Goal: Transaction & Acquisition: Purchase product/service

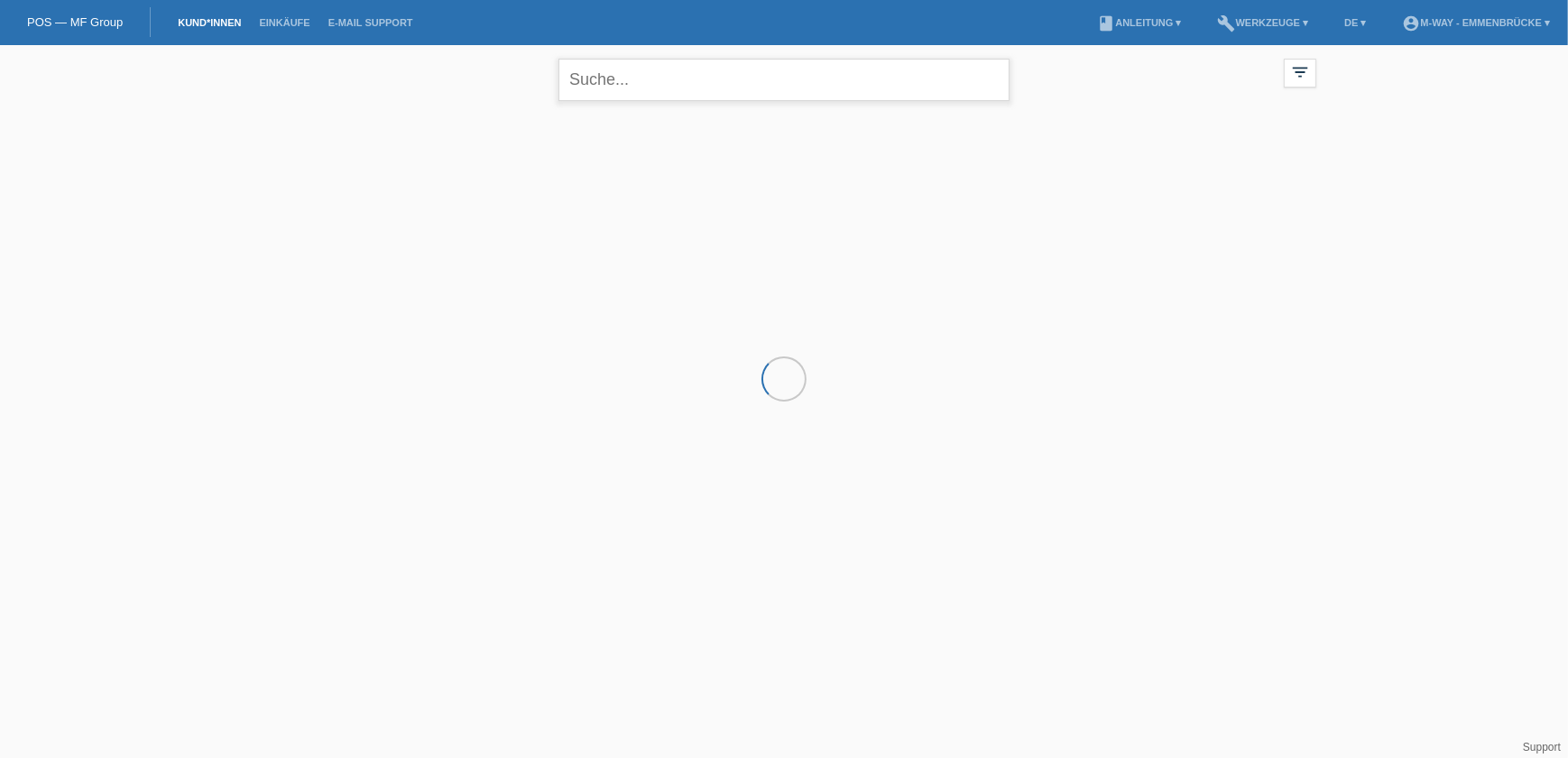
click at [636, 83] on input "text" at bounding box center [784, 80] width 451 height 43
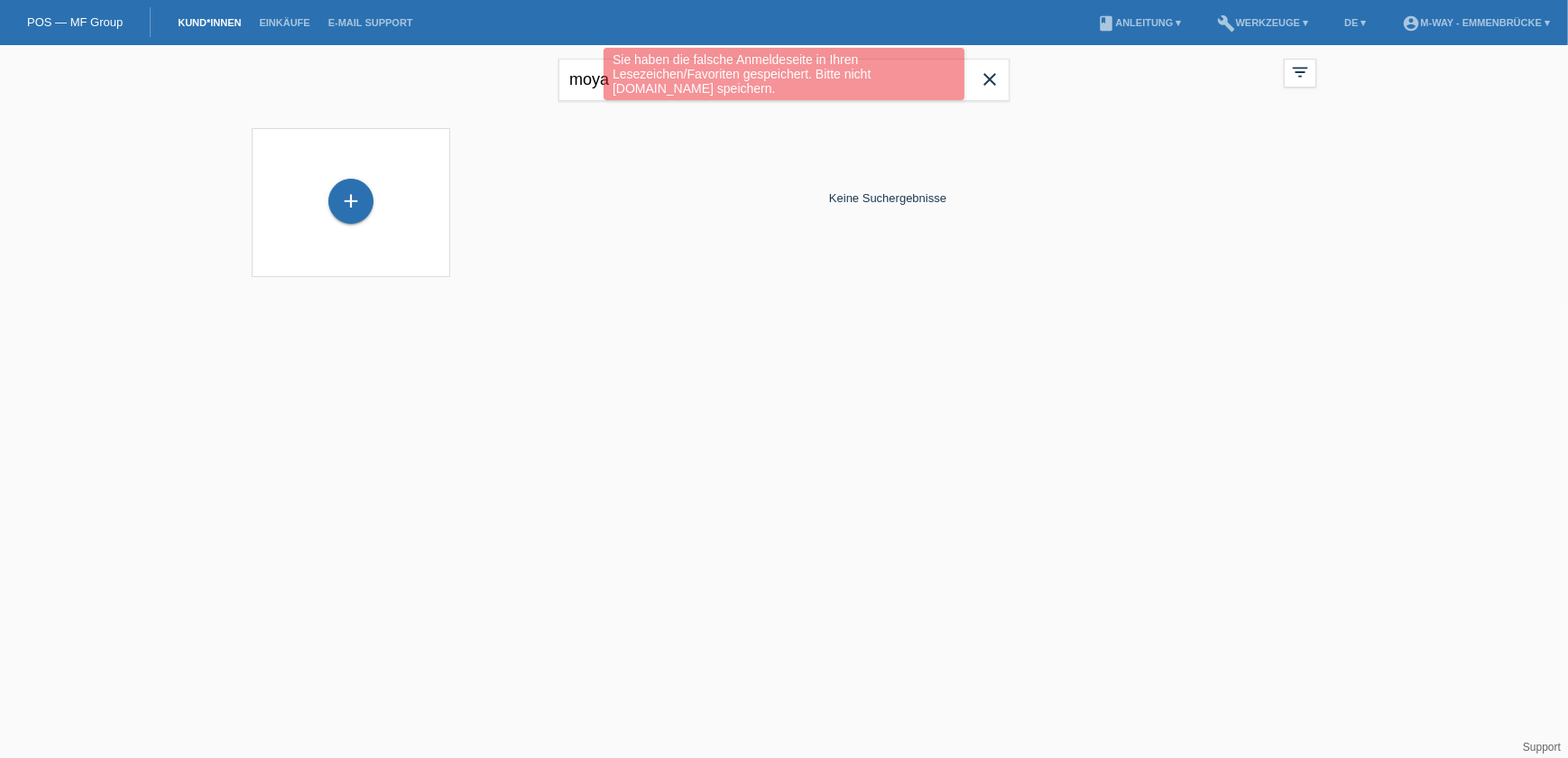
click at [648, 300] on html "Sie haben die falsche Anmeldeseite in Ihren Lesezeichen/Favoriten gespeichert. …" at bounding box center [784, 149] width 1568 height 300
click at [991, 78] on div "Sie haben die falsche Anmeldeseite in Ihren Lesezeichen/Favoriten gespeichert. …" at bounding box center [785, 76] width 942 height 57
click at [582, 76] on div "Sie haben die falsche Anmeldeseite in Ihren Lesezeichen/Favoriten gespeichert. …" at bounding box center [785, 76] width 942 height 57
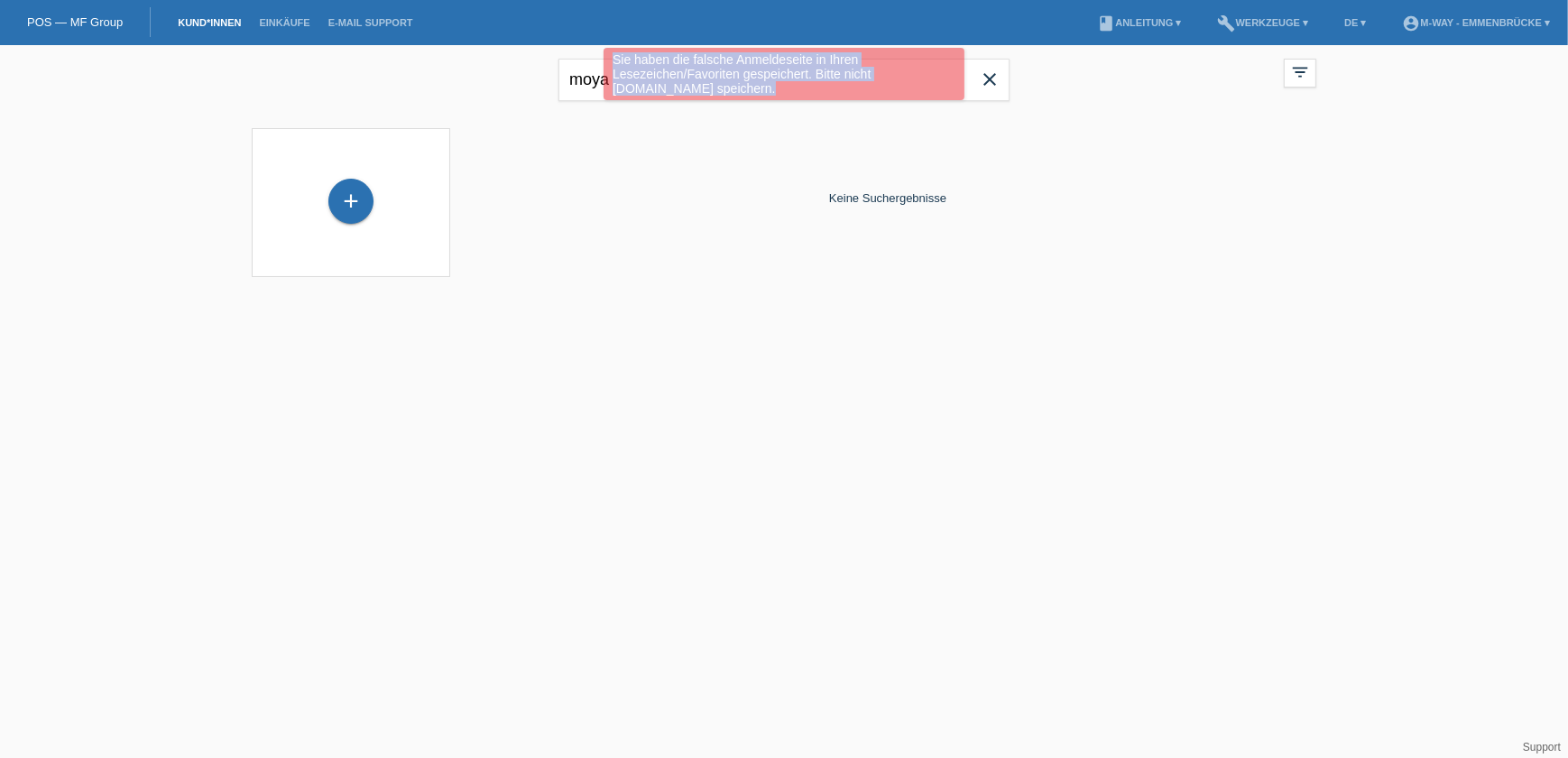
click at [585, 82] on div "Sie haben die falsche Anmeldeseite in Ihren Lesezeichen/Favoriten gespeichert. …" at bounding box center [785, 76] width 942 height 57
click at [580, 82] on div "Sie haben die falsche Anmeldeseite in Ihren Lesezeichen/Favoriten gespeichert. …" at bounding box center [785, 76] width 942 height 57
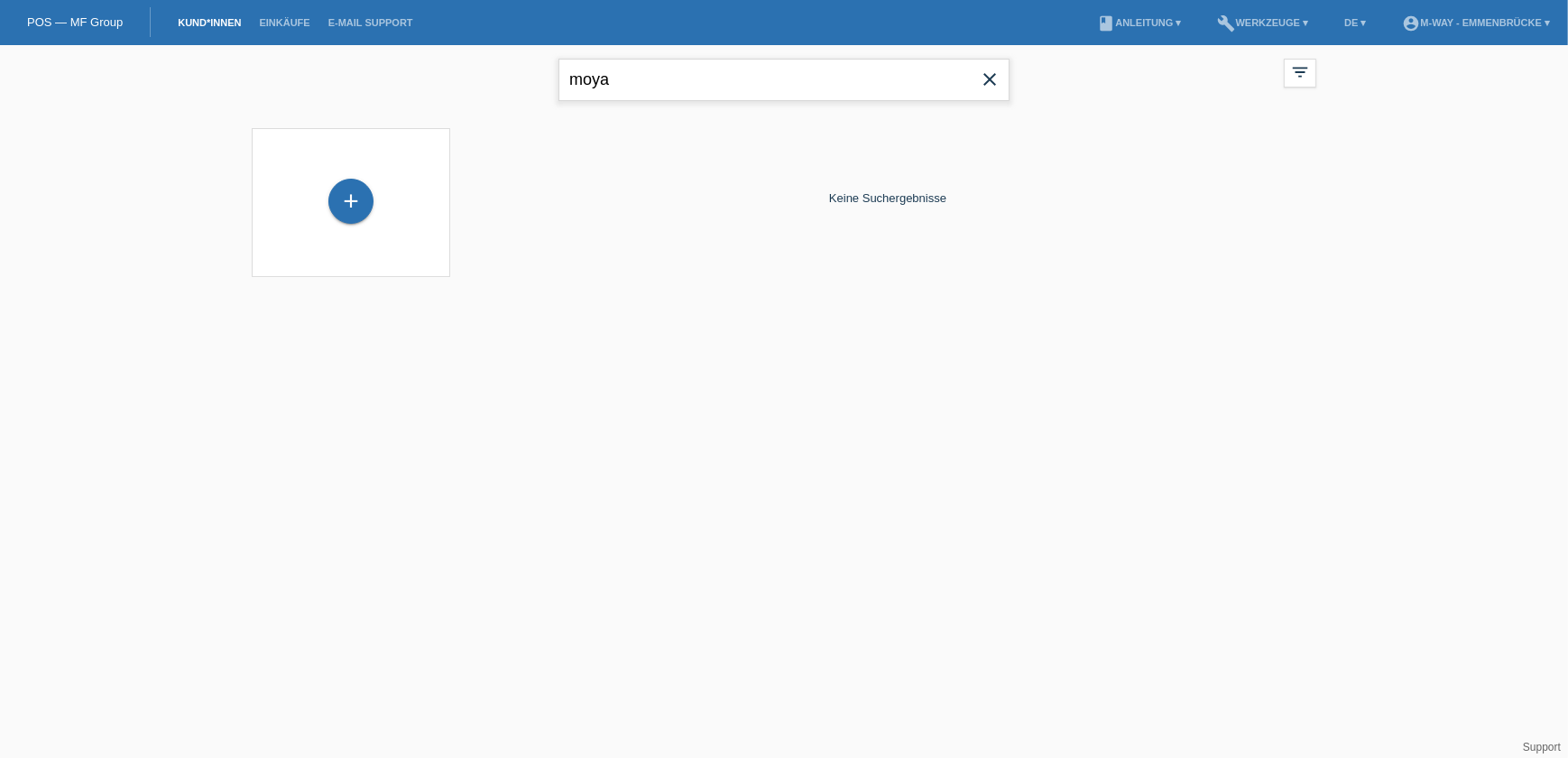
click at [598, 83] on input "moya" at bounding box center [784, 80] width 451 height 43
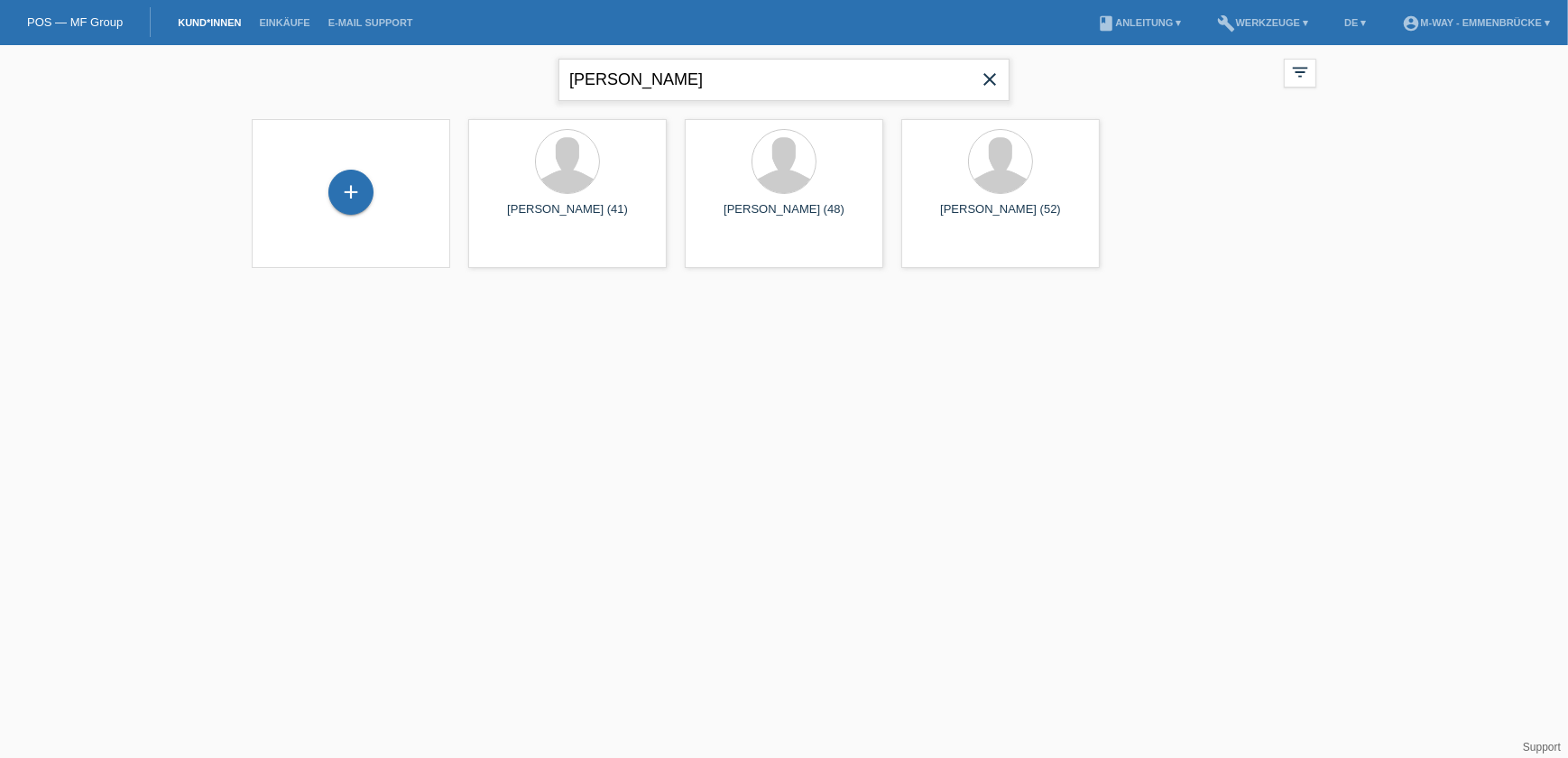
drag, startPoint x: 596, startPoint y: 81, endPoint x: 560, endPoint y: 78, distance: 36.1
click at [560, 78] on input "ivan gonzales" at bounding box center [784, 80] width 451 height 43
click at [672, 64] on input "gonzales" at bounding box center [784, 80] width 451 height 43
click at [655, 97] on input "gonzales" at bounding box center [784, 80] width 451 height 43
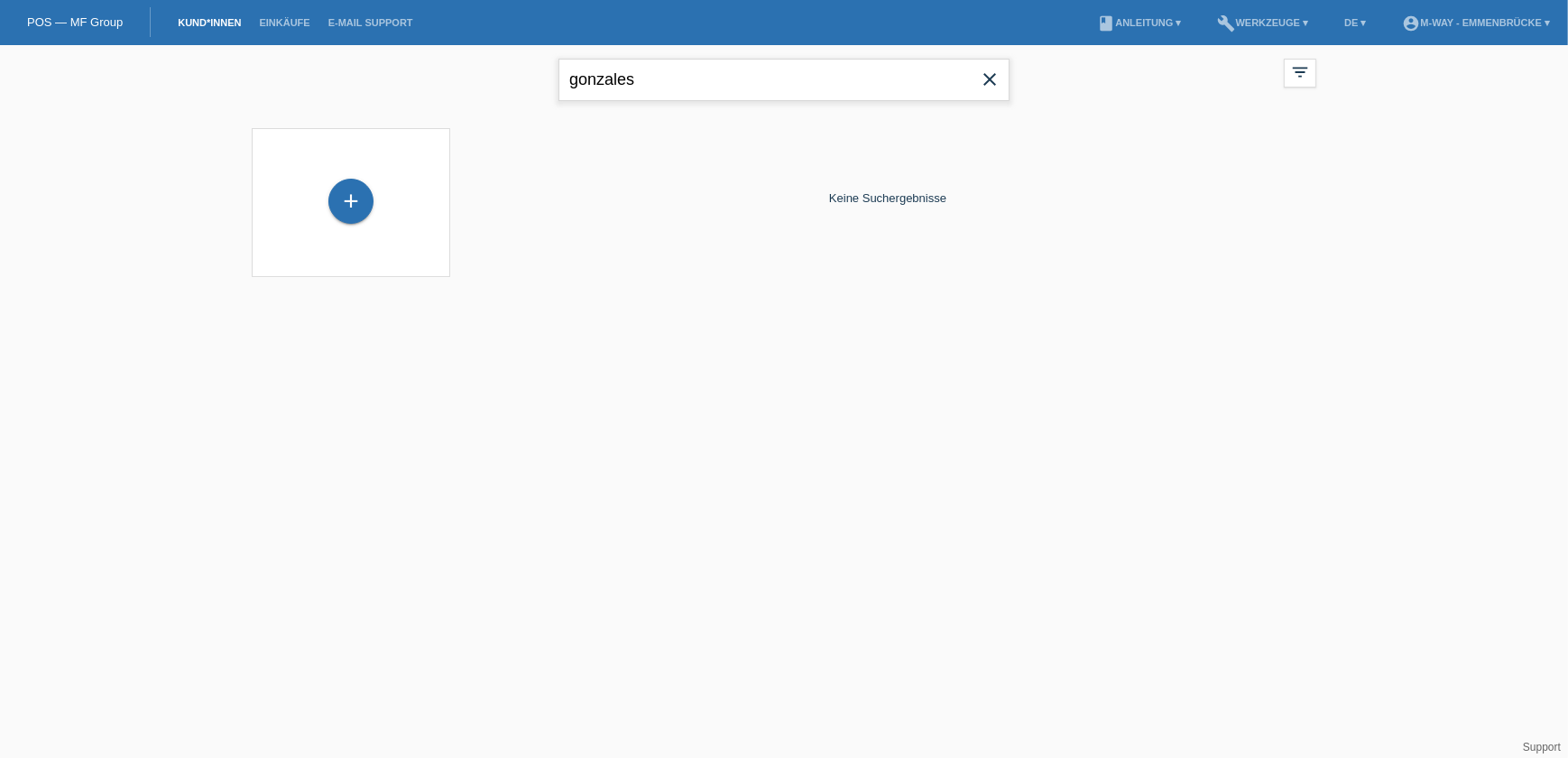
click at [644, 76] on input "gonzales" at bounding box center [784, 80] width 451 height 43
type input "gonzalez"
click at [352, 208] on div "+" at bounding box center [351, 201] width 45 height 45
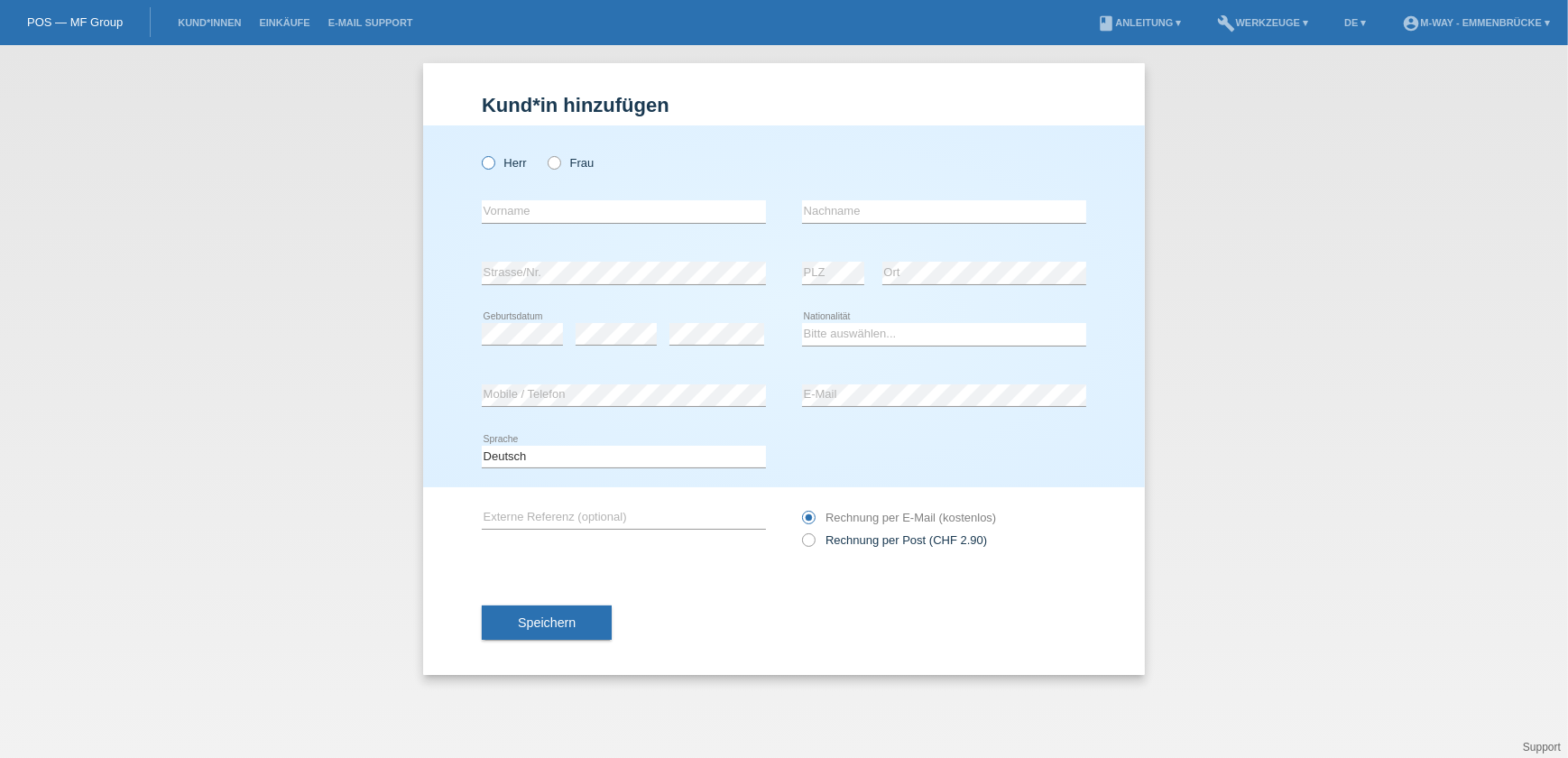
click at [479, 153] on icon at bounding box center [479, 153] width 0 height 0
click at [485, 162] on input "Herr" at bounding box center [487, 161] width 12 height 12
radio input "true"
click at [539, 206] on input "text" at bounding box center [624, 211] width 284 height 23
type input "ivan"
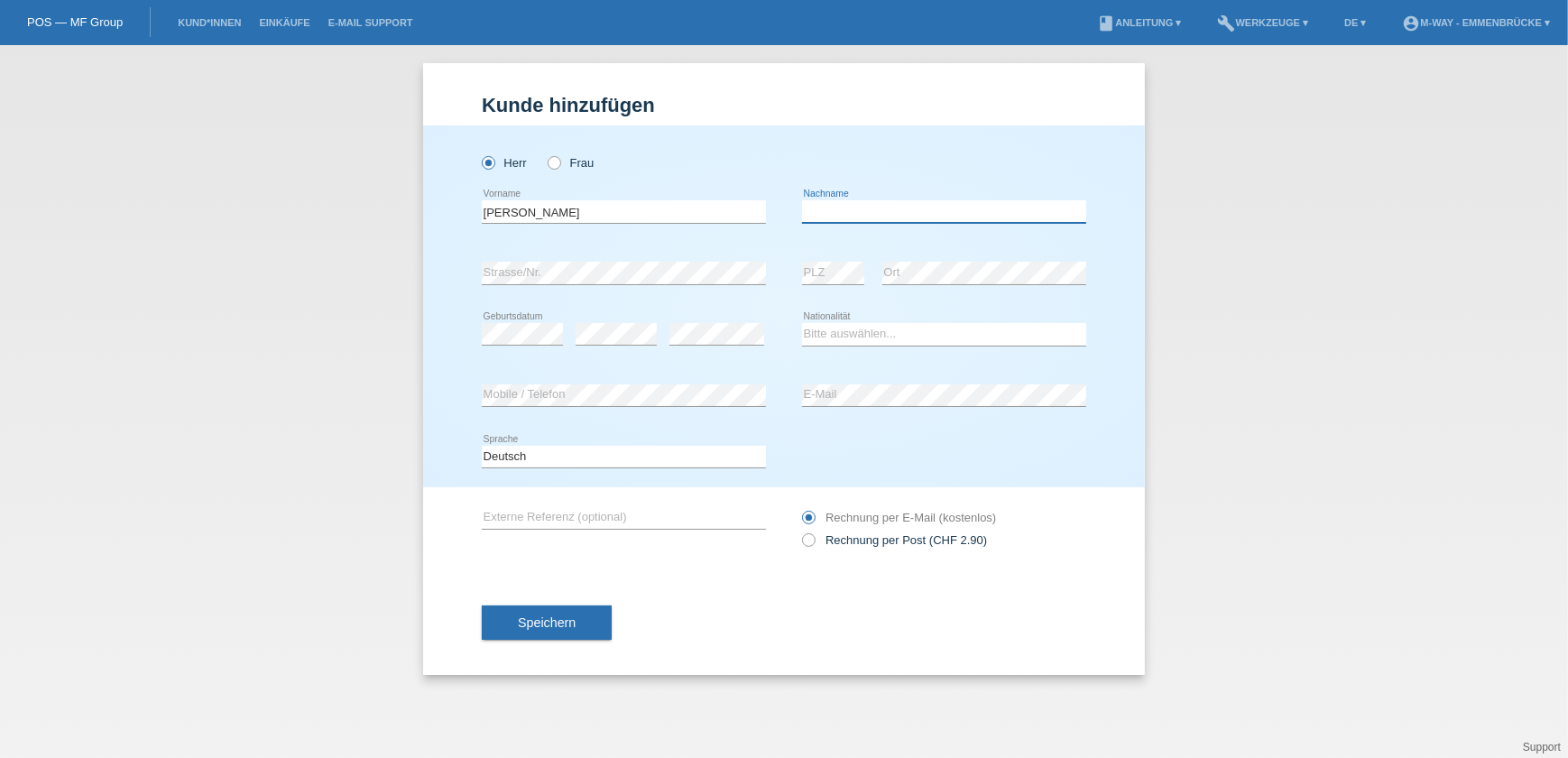
click at [832, 211] on input "text" at bounding box center [944, 211] width 284 height 23
click at [810, 212] on input "moya" at bounding box center [944, 211] width 284 height 23
type input "[PERSON_NAME]"
click at [487, 208] on input "ivan" at bounding box center [624, 211] width 284 height 23
type input "[PERSON_NAME]"
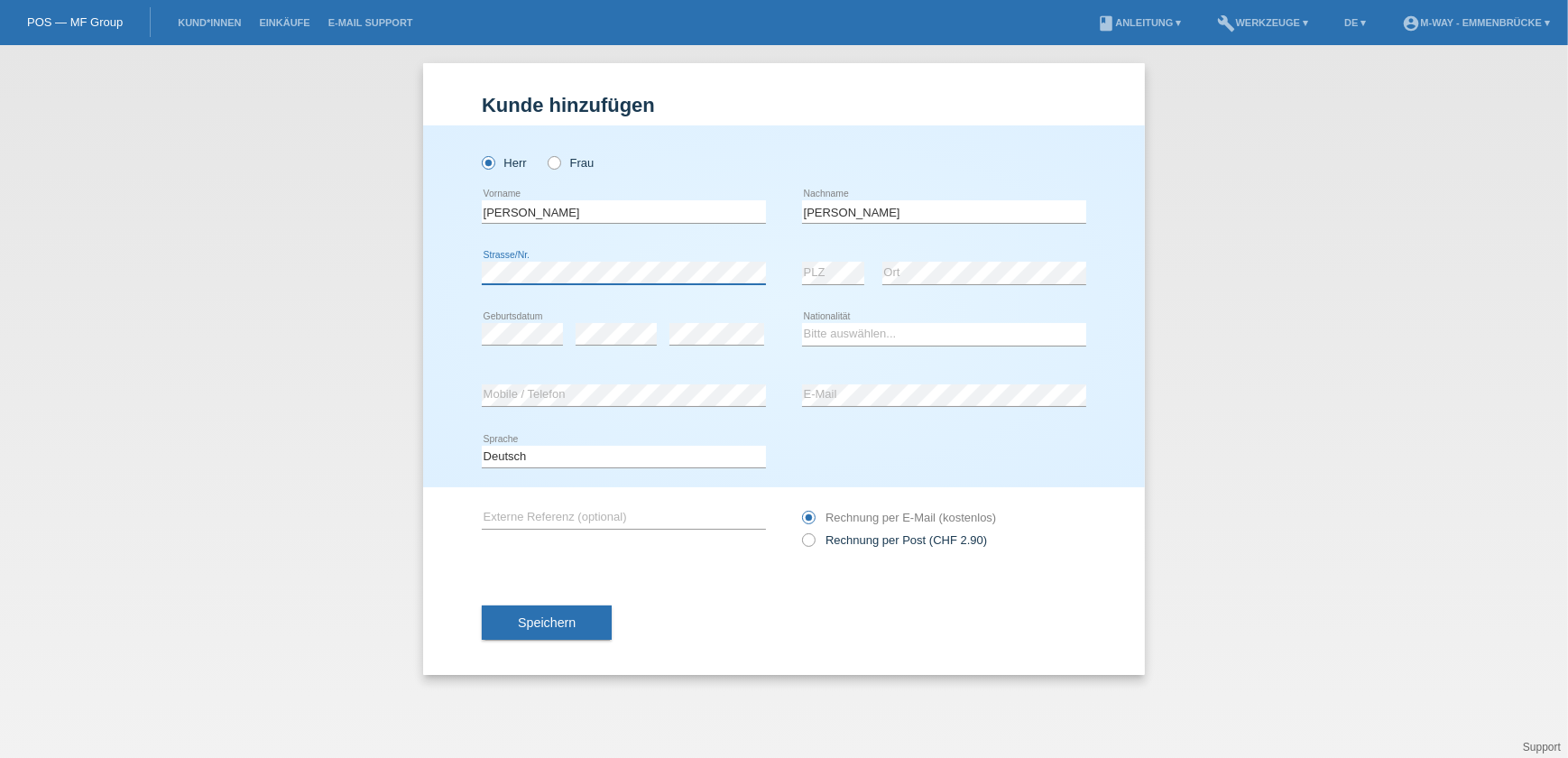
click at [472, 273] on div "Herr Frau Ivan error Vorname" at bounding box center [783, 307] width 722 height 362
select select "ES"
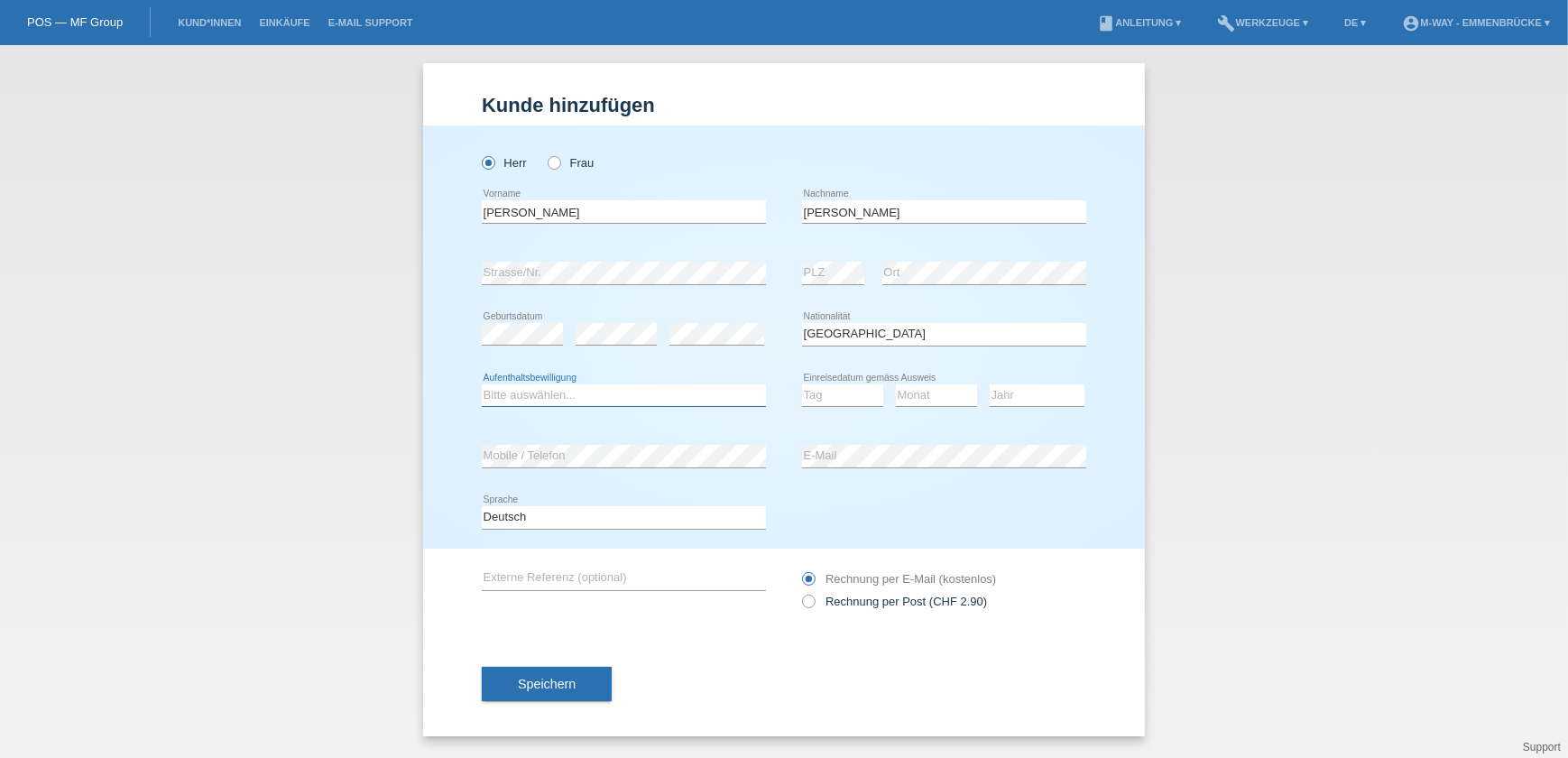
select select "B"
select select "01"
select select "06"
select select "2019"
click at [635, 521] on select "Deutsch Français Italiano English" at bounding box center [624, 517] width 284 height 22
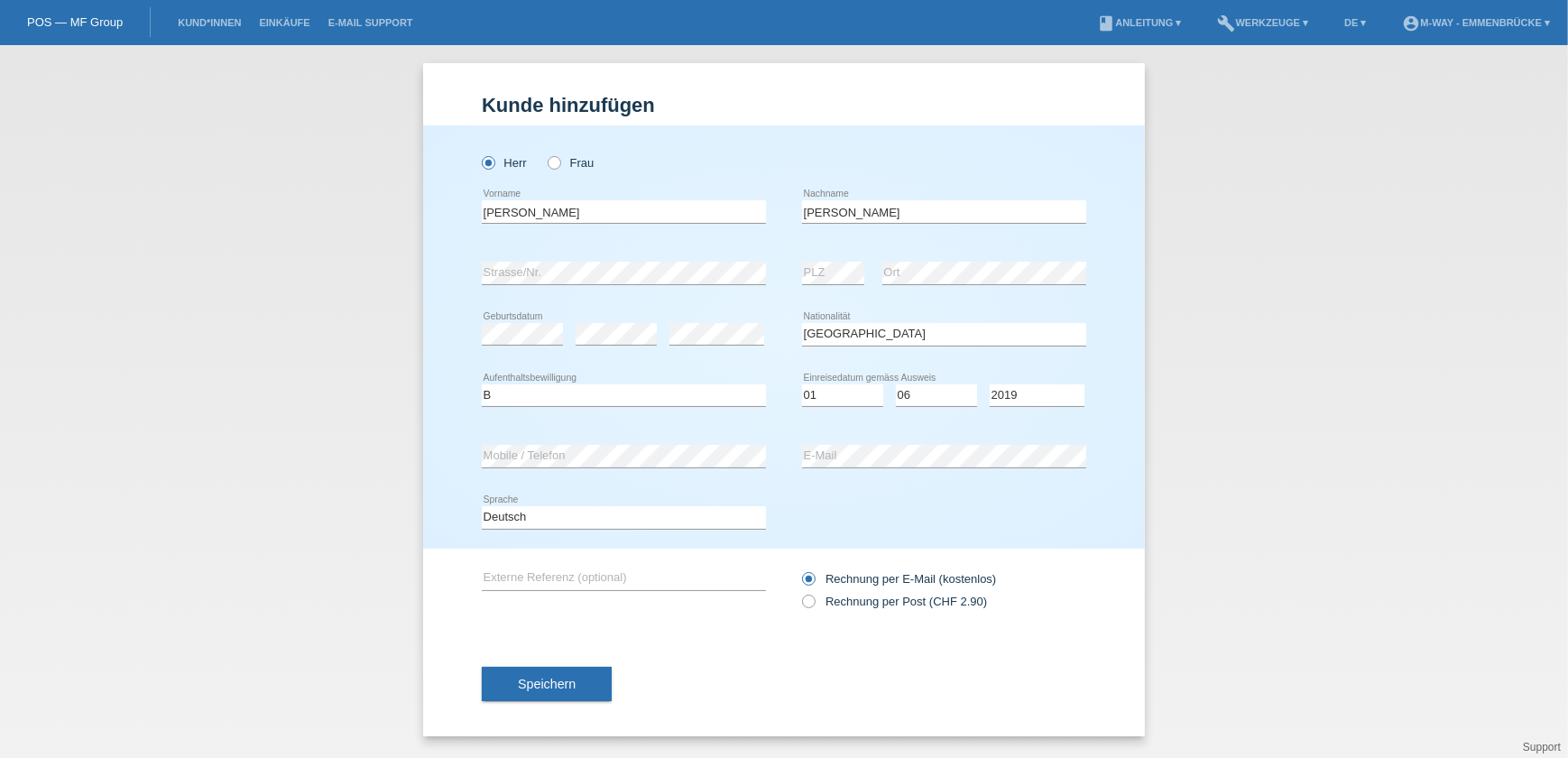
click at [893, 497] on div "Deutsch Français Italiano English error Sprache" at bounding box center [784, 518] width 605 height 62
click at [560, 692] on button "Speichern" at bounding box center [547, 685] width 130 height 34
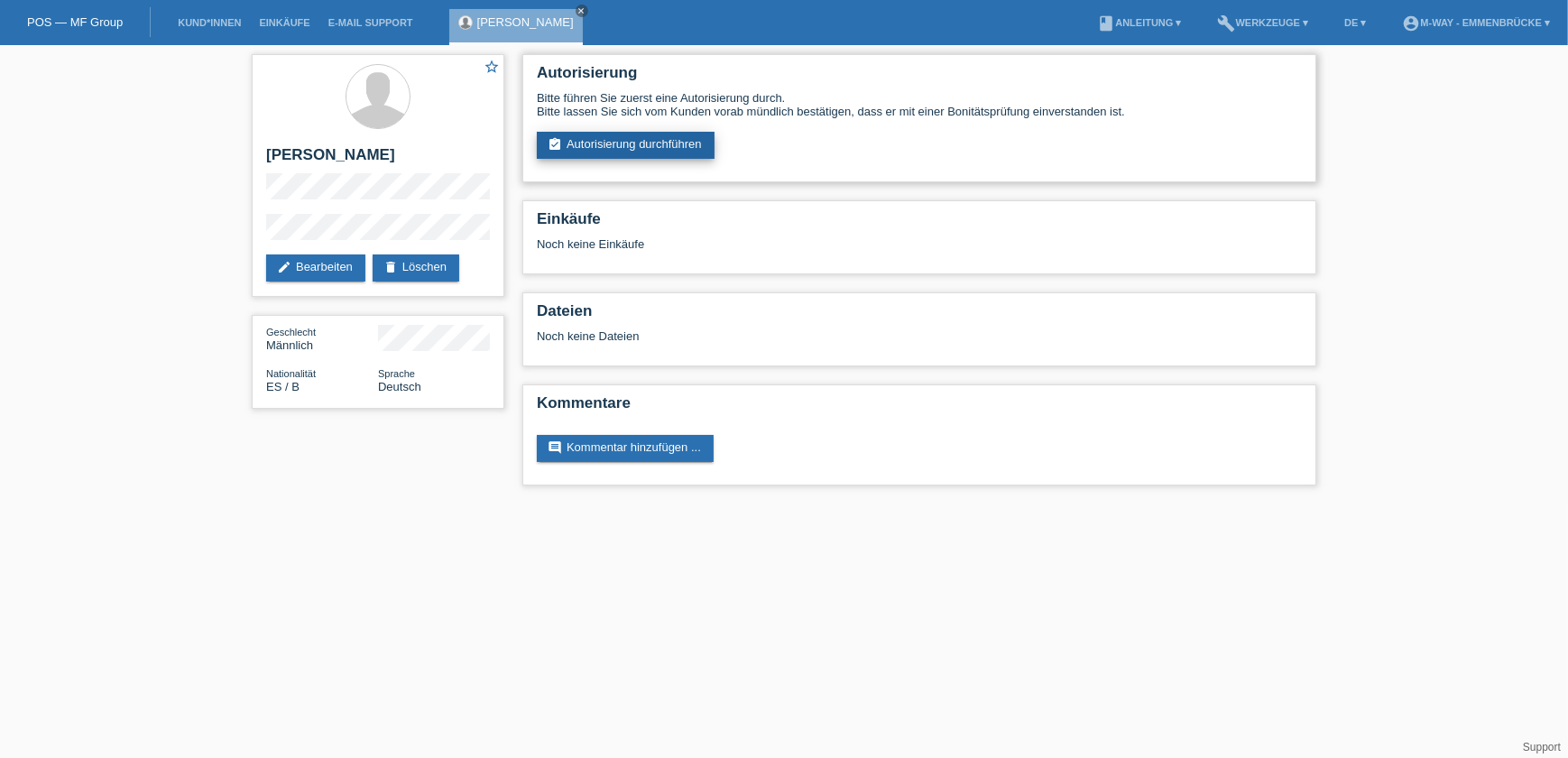
click at [642, 137] on link "assignment_turned_in Autorisierung durchführen" at bounding box center [626, 146] width 177 height 27
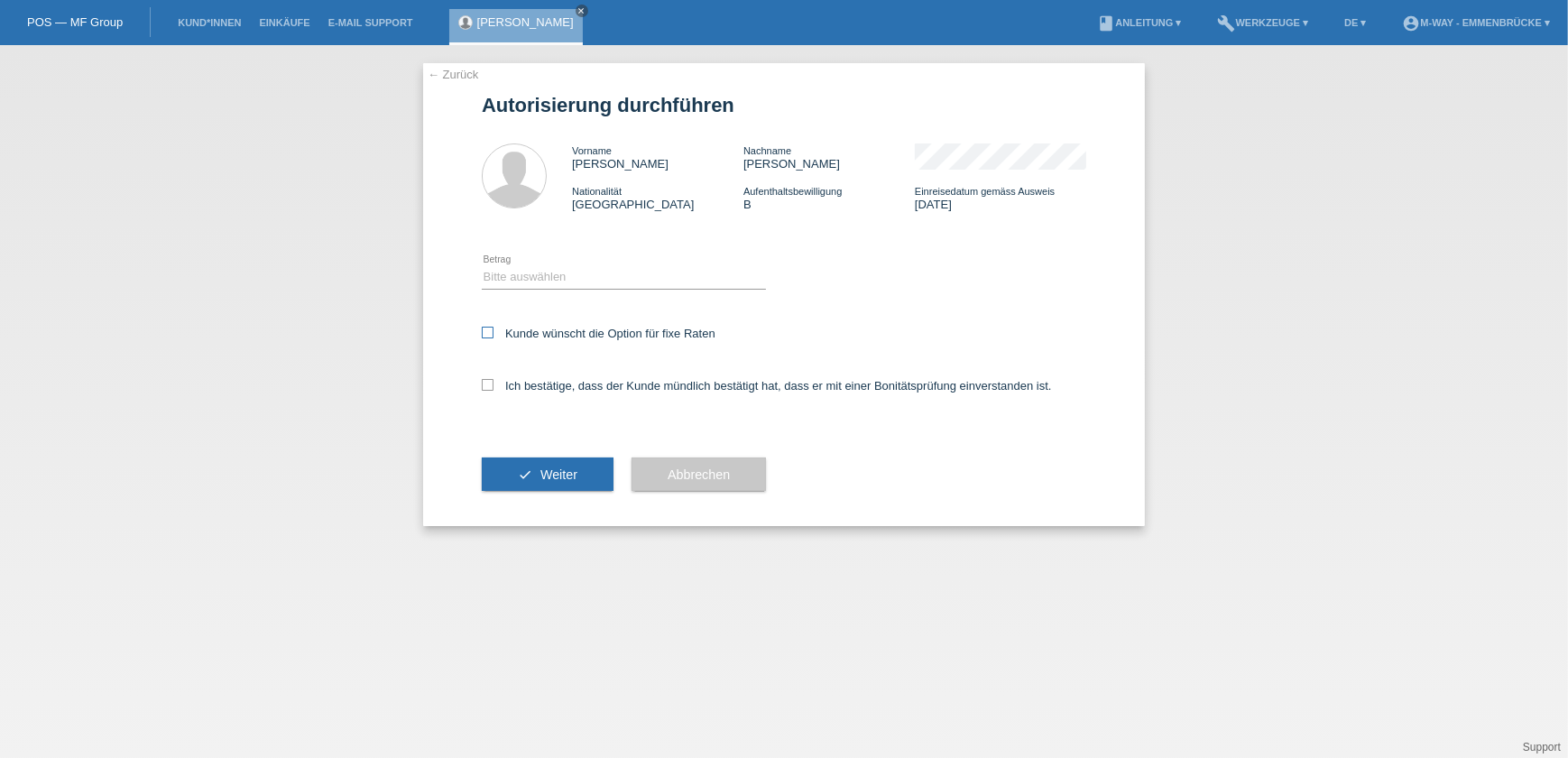
click at [485, 332] on icon at bounding box center [487, 332] width 12 height 12
click at [485, 332] on input "Kunde wünscht die Option für fixe Raten" at bounding box center [487, 332] width 12 height 12
checkbox input "true"
click at [487, 383] on icon at bounding box center [487, 385] width 12 height 12
click at [487, 383] on input "Ich bestätige, dass der Kunde mündlich bestätigt hat, dass er mit einer Bonität…" at bounding box center [487, 385] width 12 height 12
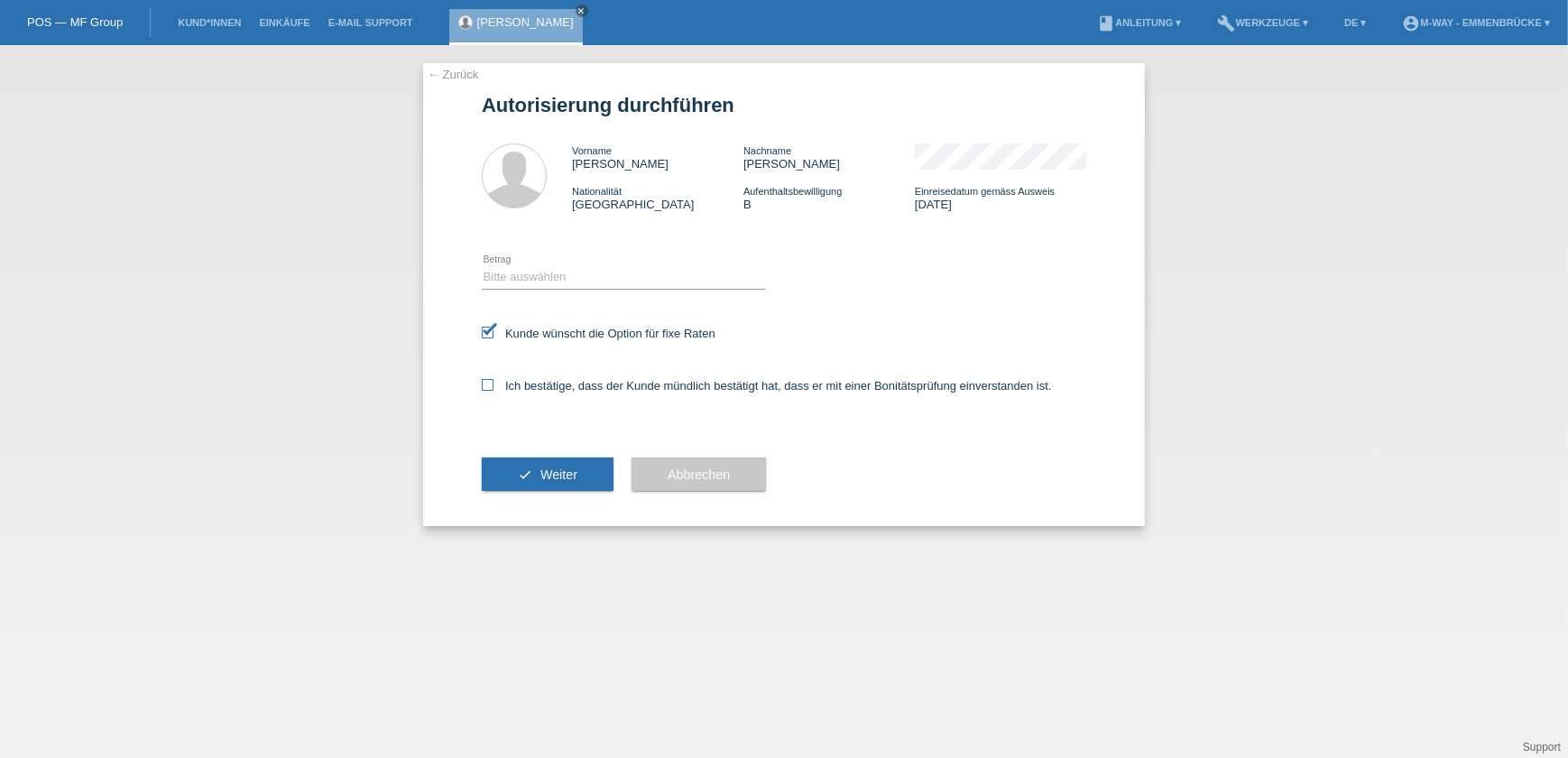
checkbox input "true"
click at [551, 468] on span "Weiter" at bounding box center [559, 475] width 37 height 14
click at [558, 280] on select "Bitte auswählen CHF 1.00 - CHF 499.00 CHF 500.00 - CHF 1'999.00 CHF 2'000.00 - …" at bounding box center [624, 277] width 284 height 22
select select "3"
click at [482, 266] on select "Bitte auswählen CHF 1.00 - CHF 499.00 CHF 500.00 - CHF 1'999.00 CHF 2'000.00 - …" at bounding box center [624, 277] width 284 height 22
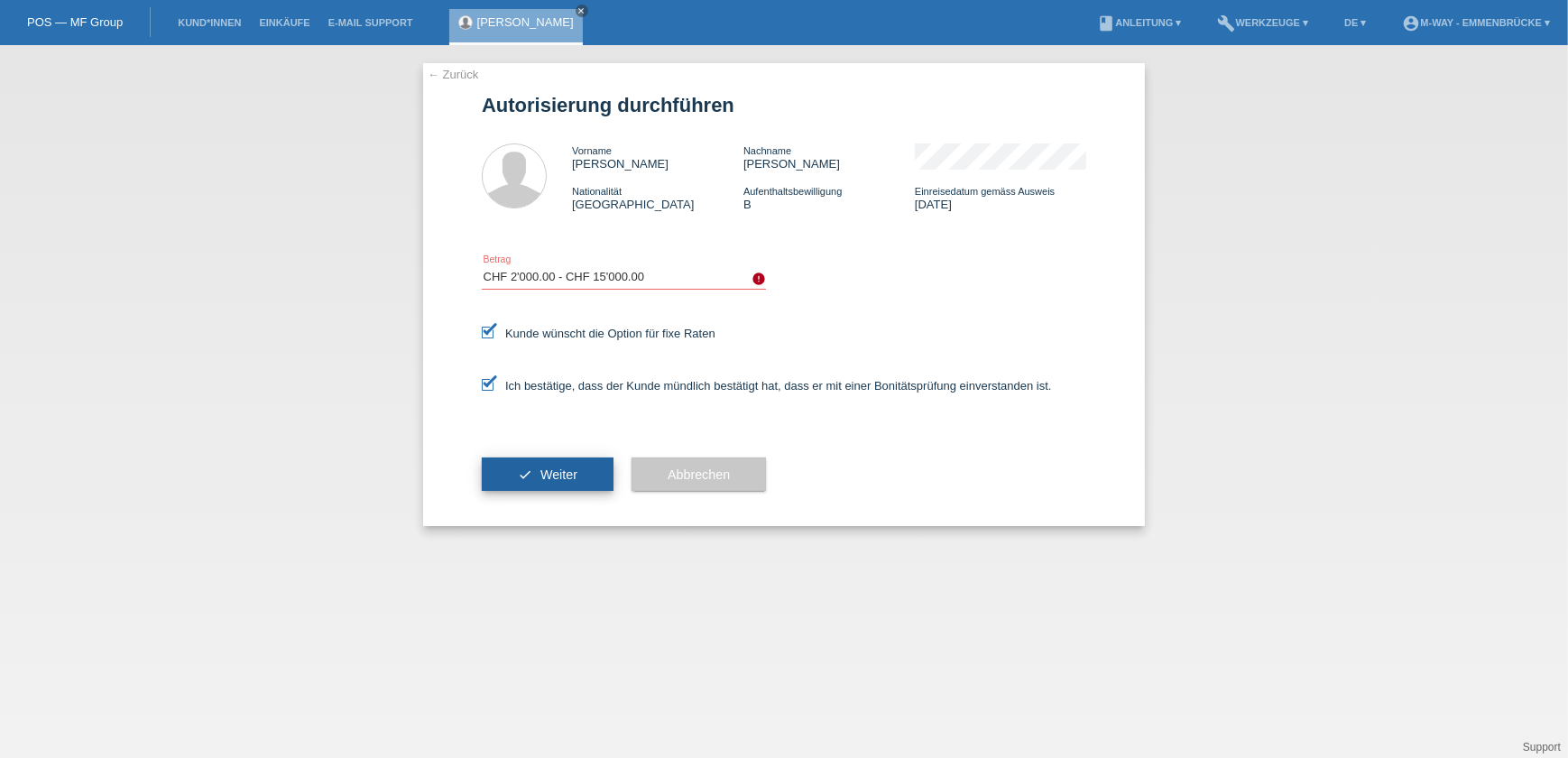
click at [566, 477] on span "Weiter" at bounding box center [559, 475] width 37 height 14
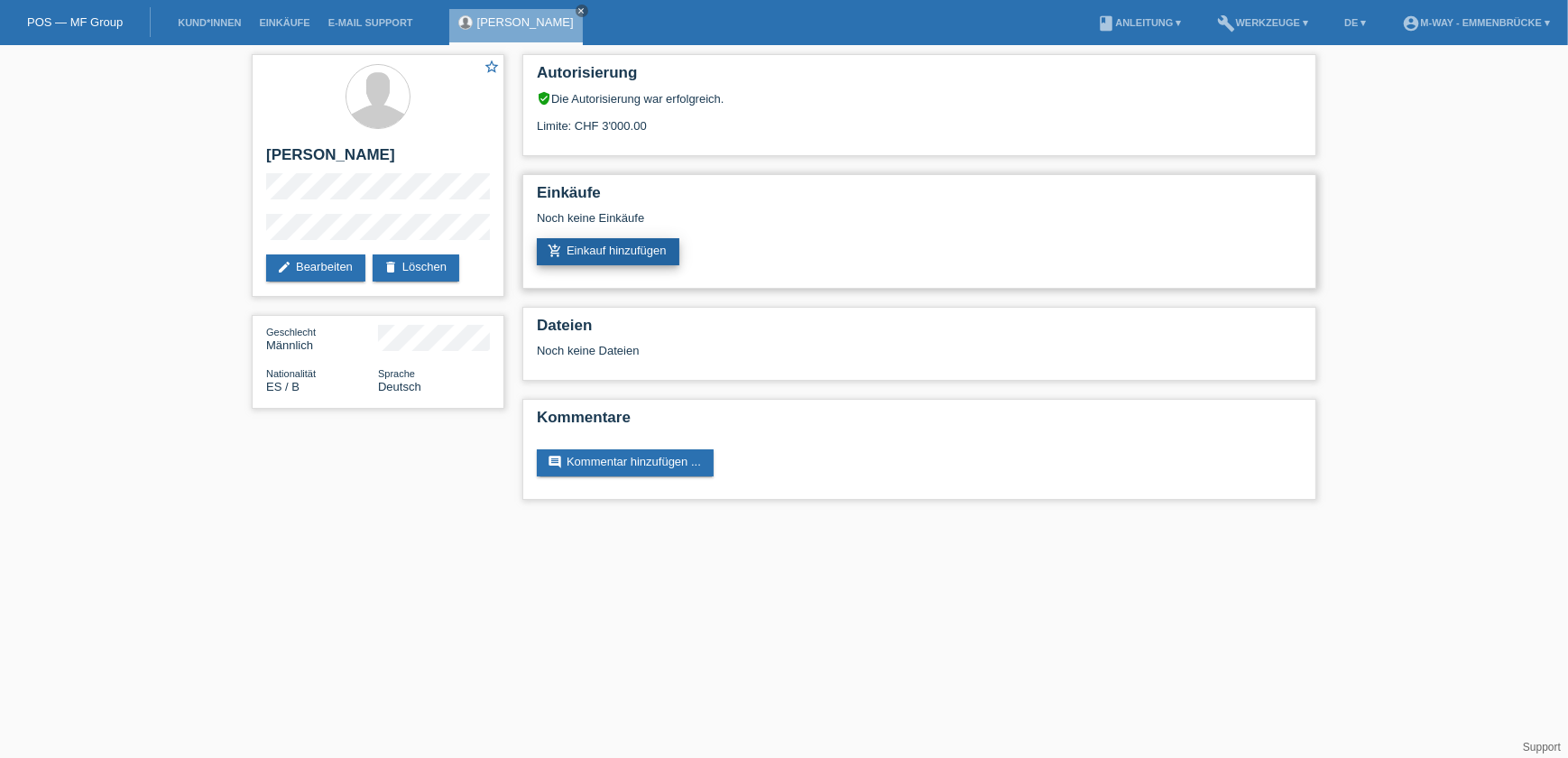
click at [642, 249] on link "add_shopping_cart Einkauf hinzufügen" at bounding box center [607, 252] width 142 height 27
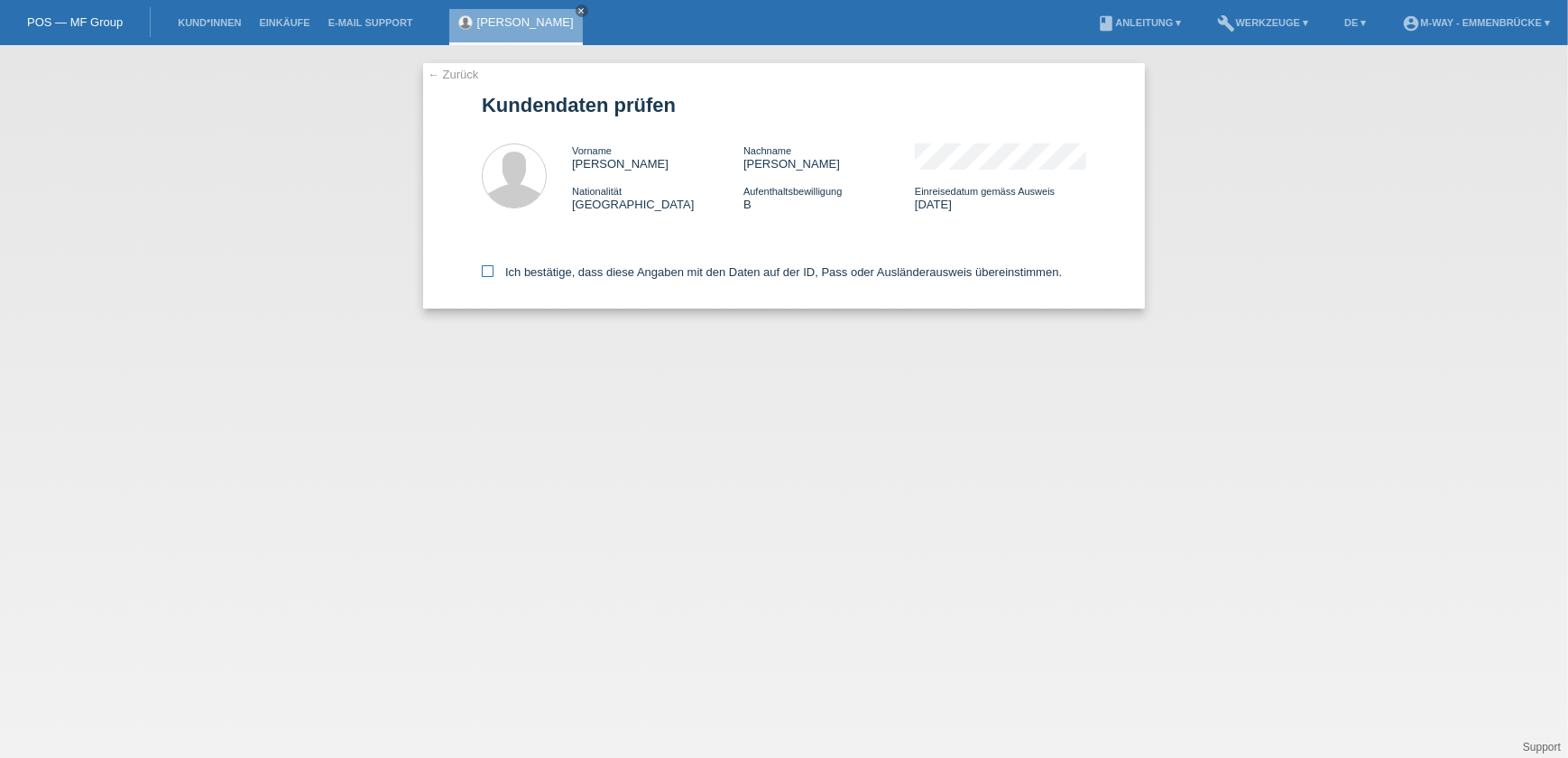
click at [490, 267] on icon at bounding box center [487, 271] width 12 height 12
click at [490, 267] on input "Ich bestätige, dass diese Angaben mit den Daten auf der ID, Pass oder Ausländer…" at bounding box center [487, 271] width 12 height 12
checkbox input "true"
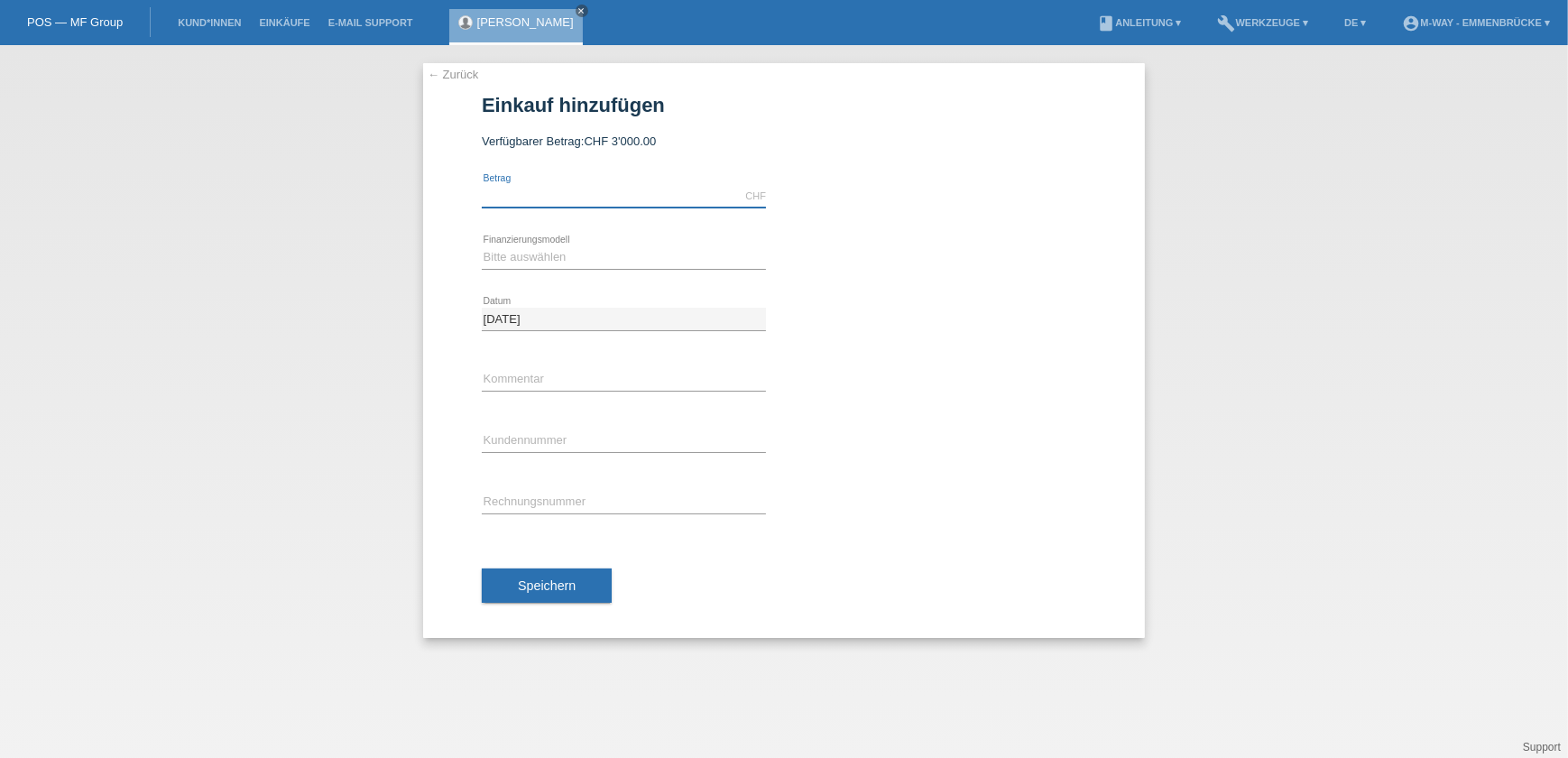
click at [520, 192] on input "text" at bounding box center [624, 196] width 284 height 23
type input "2943.15"
click at [528, 253] on select "Bitte auswählen Fixe Raten Kauf auf Rechnung mit Teilzahlungsoption" at bounding box center [624, 257] width 284 height 22
select select "77"
click at [482, 246] on select "Bitte auswählen Fixe Raten Kauf auf Rechnung mit Teilzahlungsoption" at bounding box center [624, 257] width 284 height 22
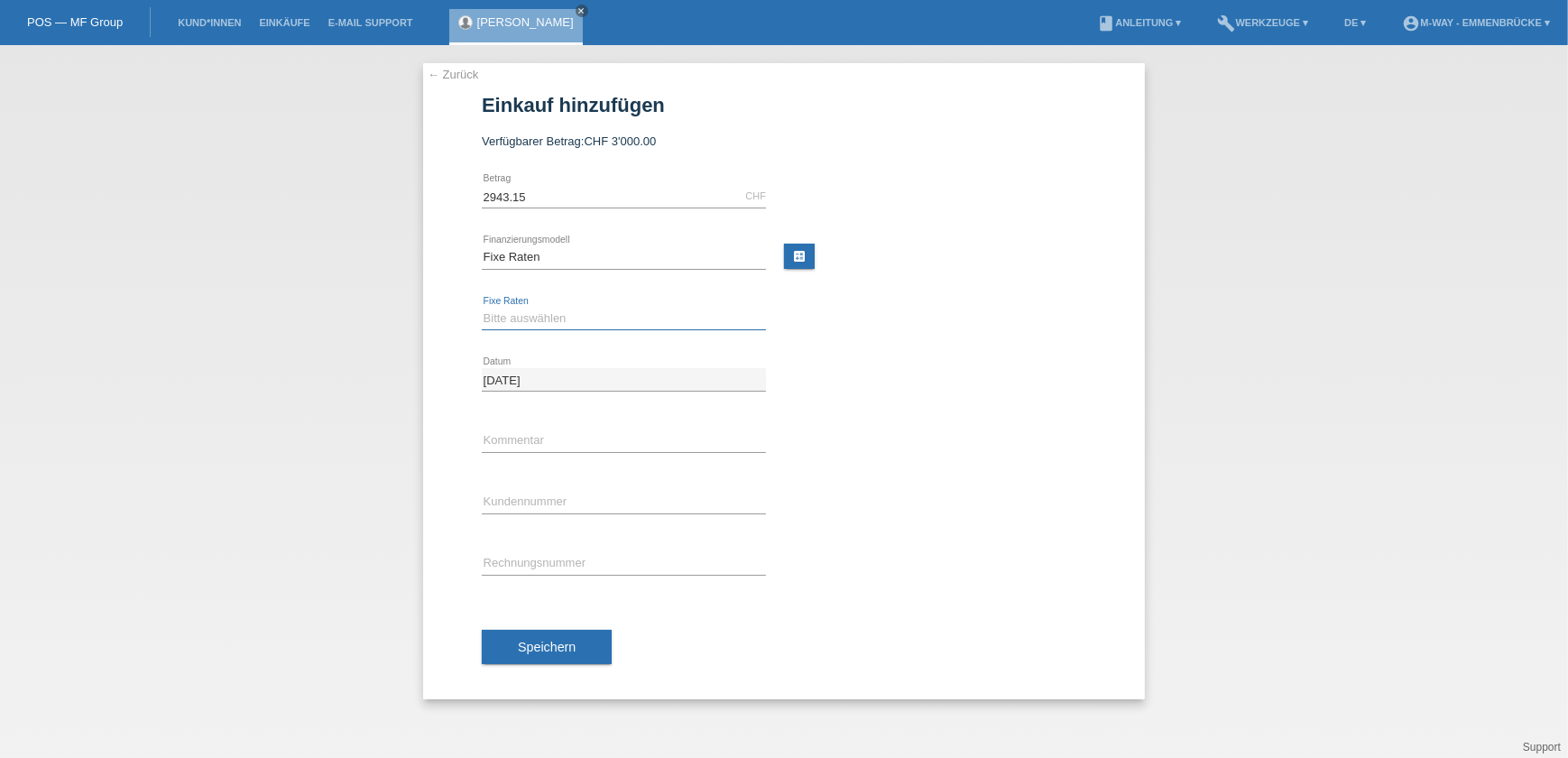
click at [541, 312] on select "Bitte auswählen 4 Raten 5 Raten 6 Raten 7 Raten 8 Raten 9 Raten 10 Raten 11 Rat…" at bounding box center [624, 319] width 284 height 22
select select "202"
click at [482, 308] on select "Bitte auswählen 4 Raten 5 Raten 6 Raten 7 Raten 8 Raten 9 Raten 10 Raten 11 Rat…" at bounding box center [624, 319] width 284 height 22
click at [529, 501] on input "text" at bounding box center [624, 502] width 284 height 23
click at [514, 562] on input "text" at bounding box center [624, 563] width 284 height 23
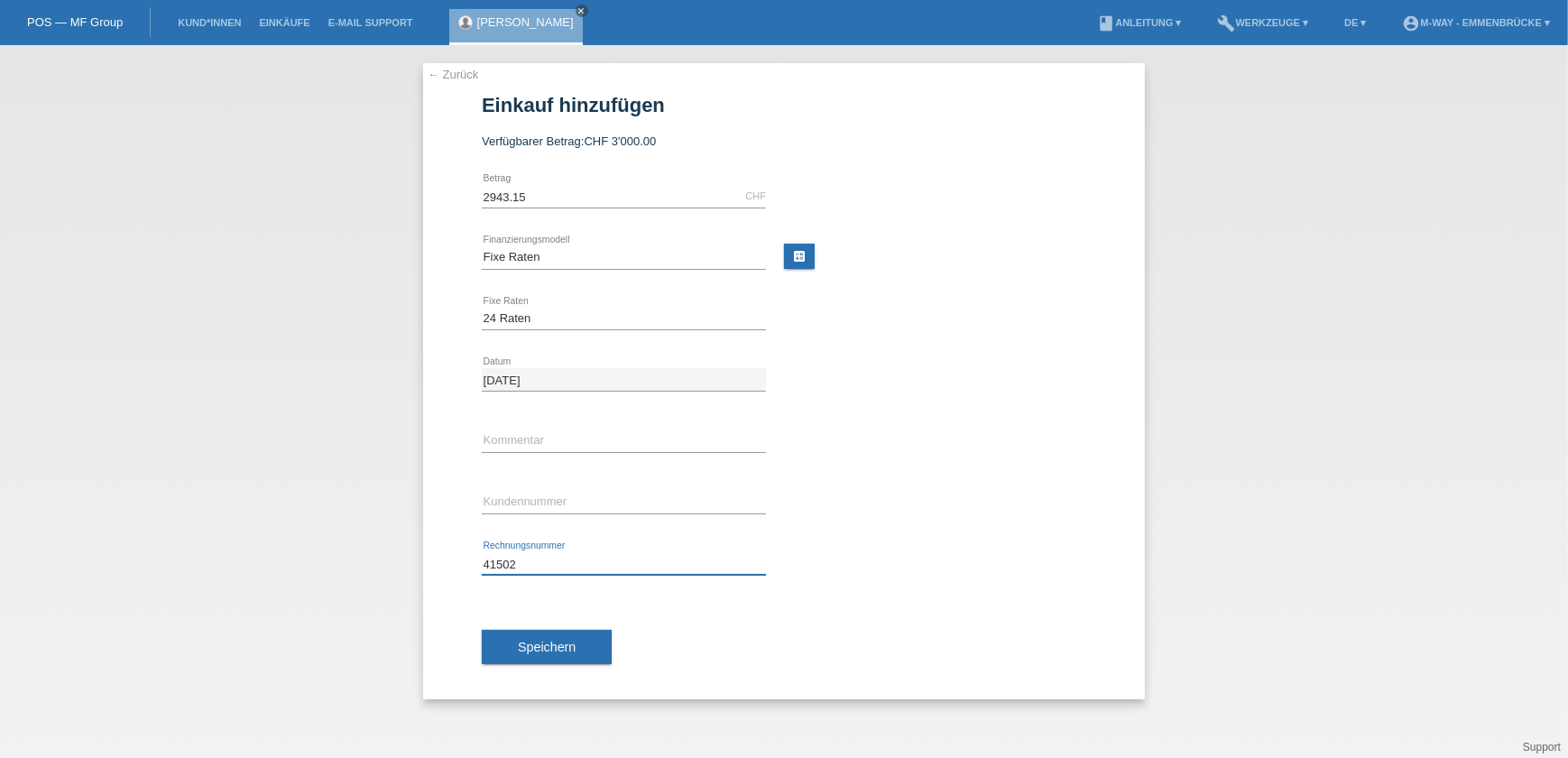
type input "41502"
click at [505, 502] on input "text" at bounding box center [624, 502] width 284 height 23
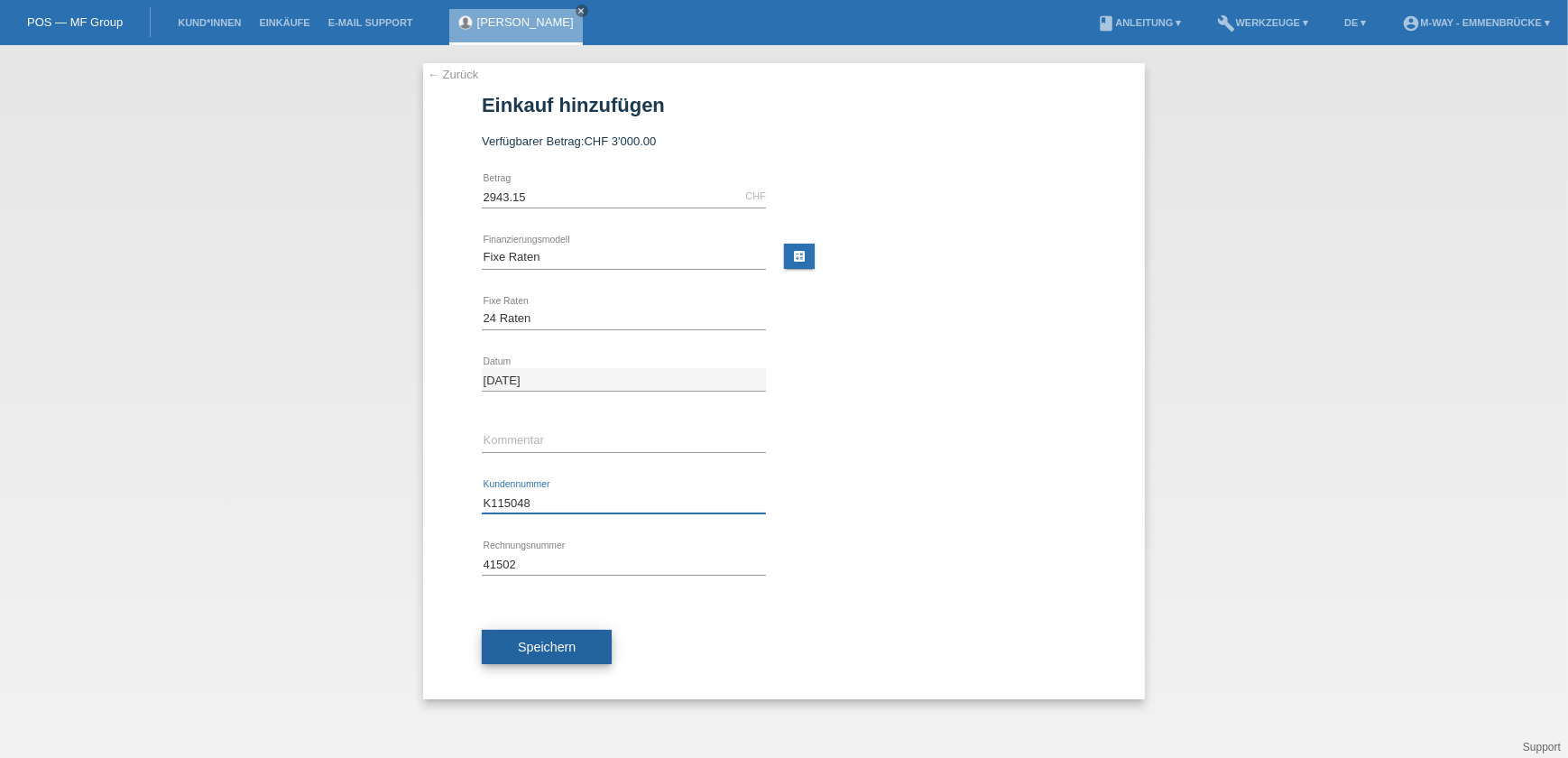
type input "K115048"
click at [538, 641] on span "Speichern" at bounding box center [547, 648] width 58 height 14
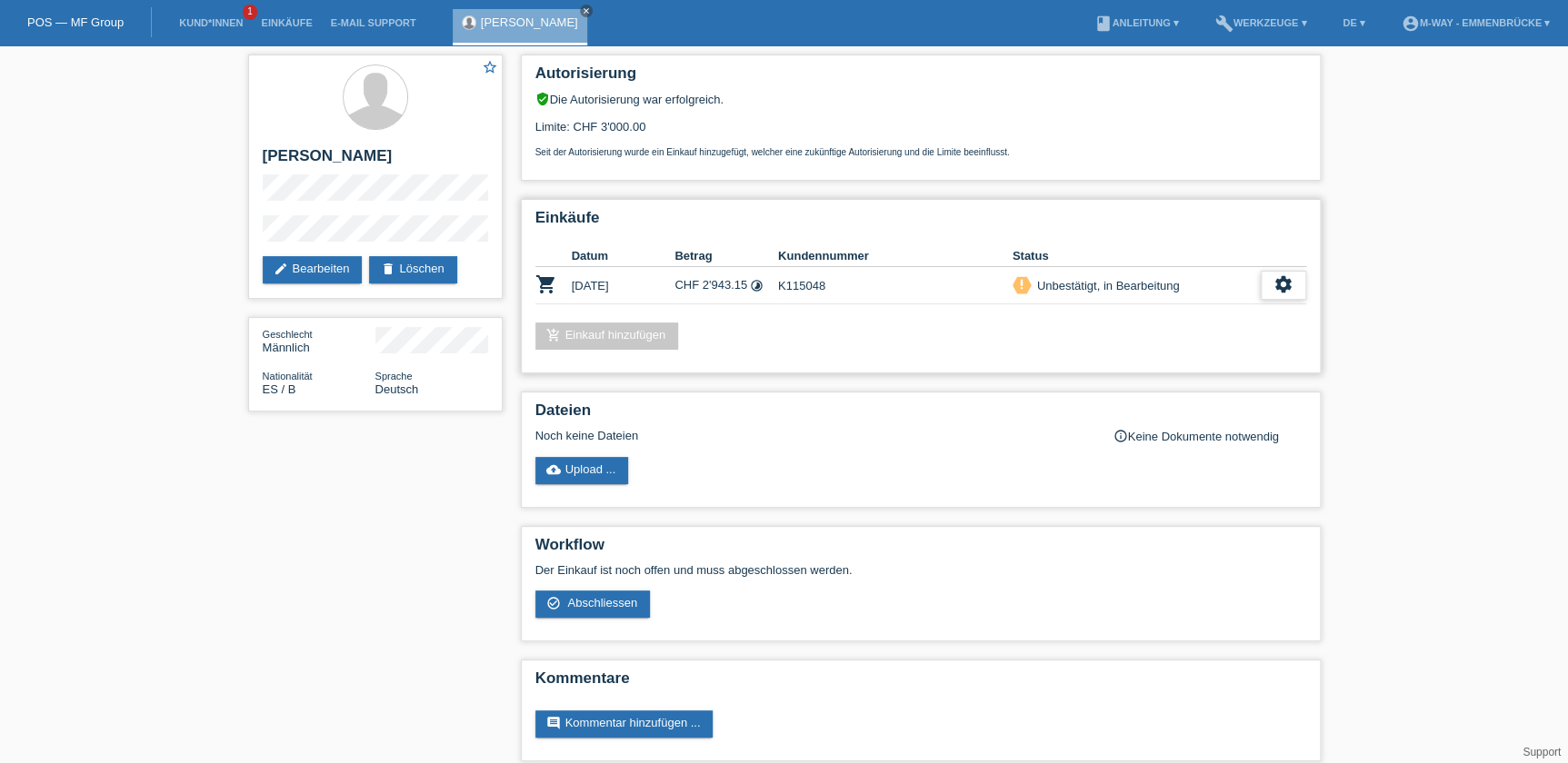
click at [1277, 286] on icon "settings" at bounding box center [1283, 284] width 20 height 20
click at [1137, 366] on span "Abschliessen" at bounding box center [1138, 366] width 76 height 22
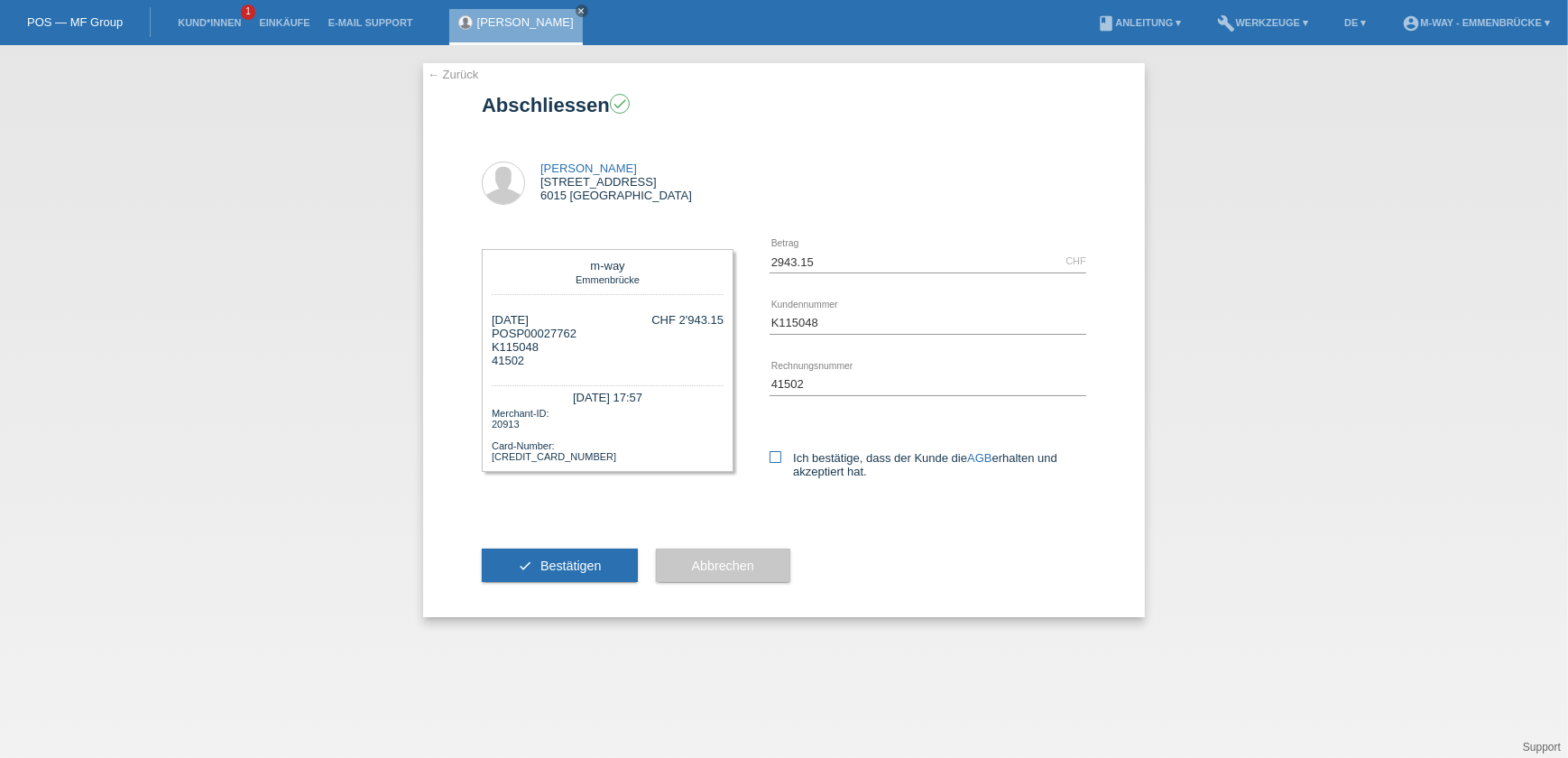
click at [775, 459] on icon at bounding box center [775, 456] width 12 height 12
click at [775, 459] on input "Ich bestätige, dass der Kunde die AGB erhalten und akzeptiert hat." at bounding box center [775, 456] width 12 height 12
checkbox input "true"
click at [578, 561] on span "Bestätigen" at bounding box center [571, 566] width 62 height 14
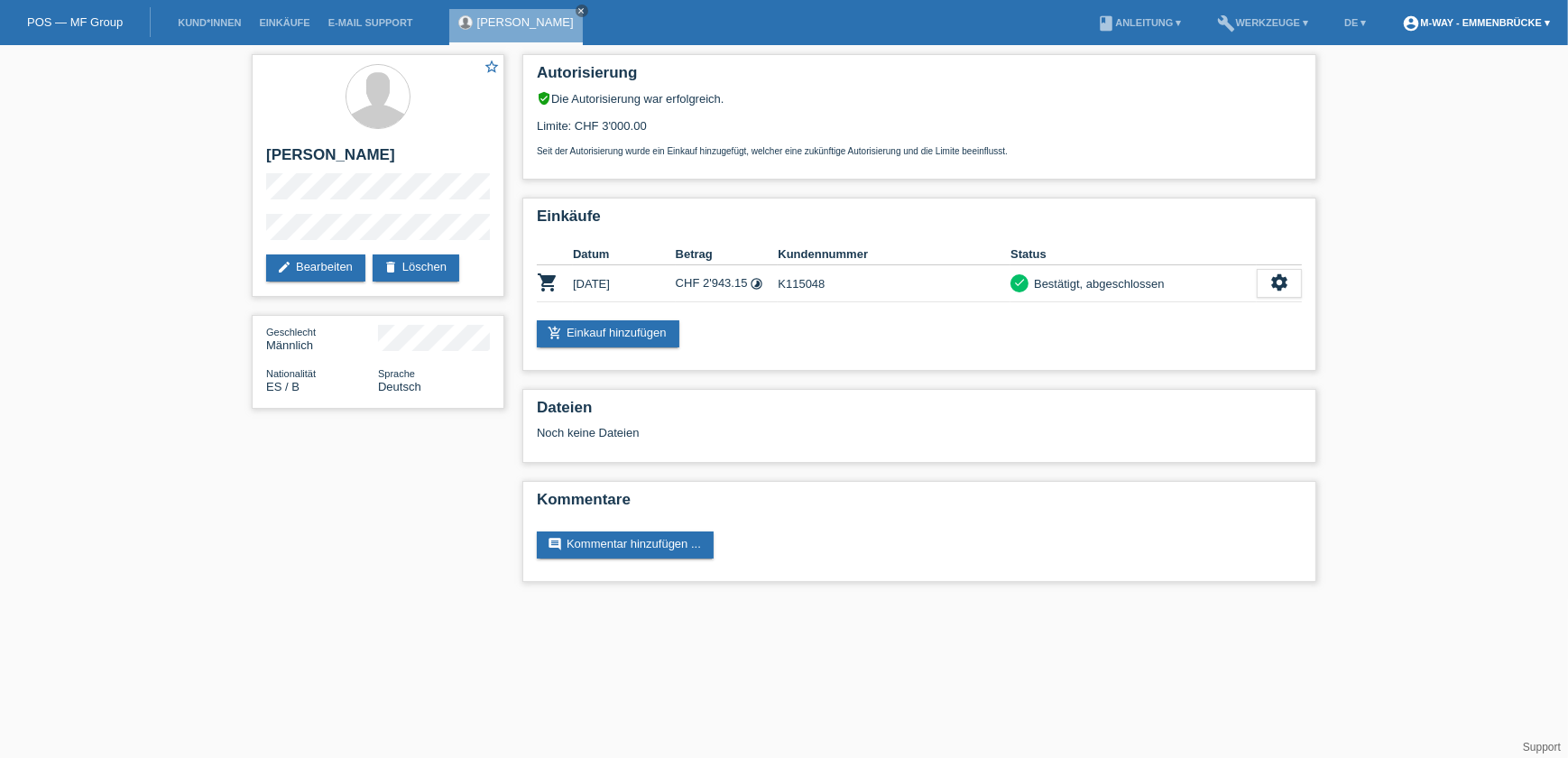
click at [1541, 19] on link "account_circle m-way - Emmenbrücke ▾" at bounding box center [1476, 23] width 166 height 11
click at [1394, 113] on link "Logout" at bounding box center [1401, 120] width 36 height 14
